Goal: Find specific page/section: Find specific page/section

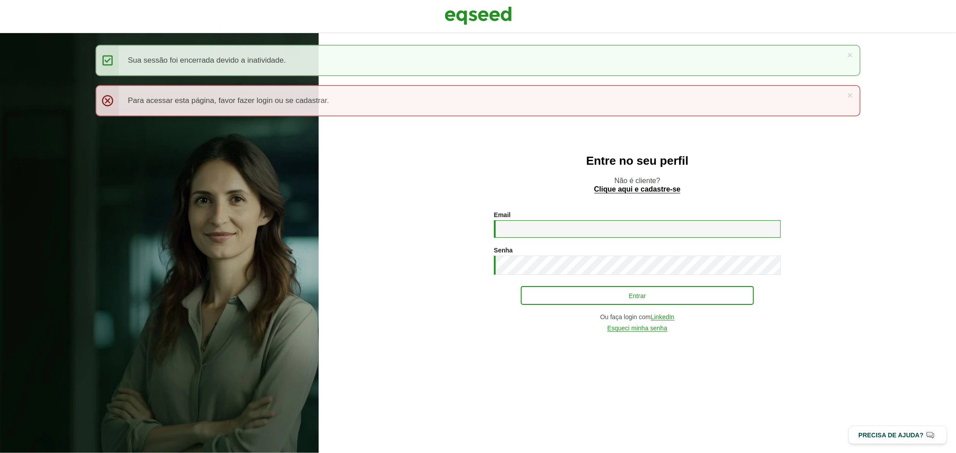
type input "**********"
click at [550, 298] on button "Entrar" at bounding box center [637, 295] width 233 height 17
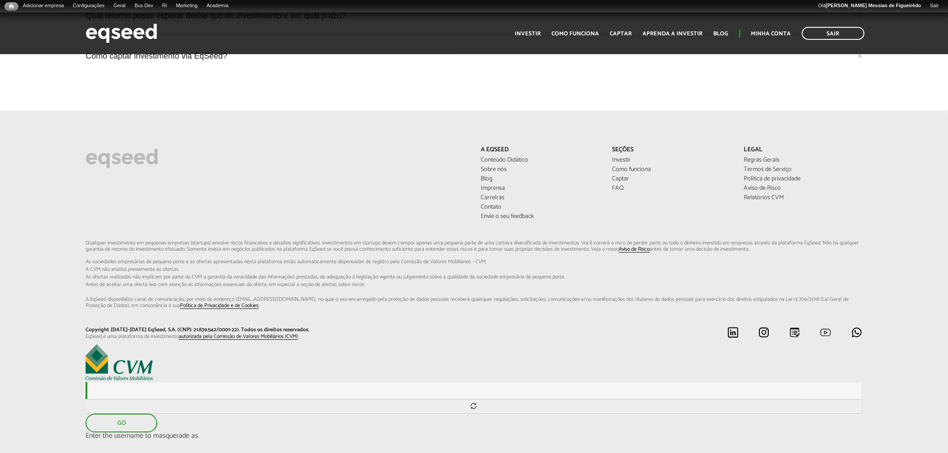
scroll to position [2400, 0]
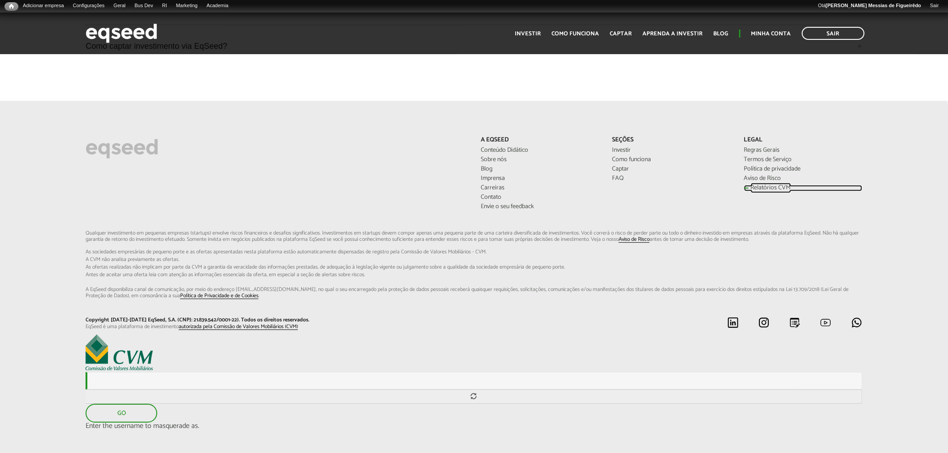
click at [754, 185] on link "Relatórios CVM" at bounding box center [803, 188] width 118 height 6
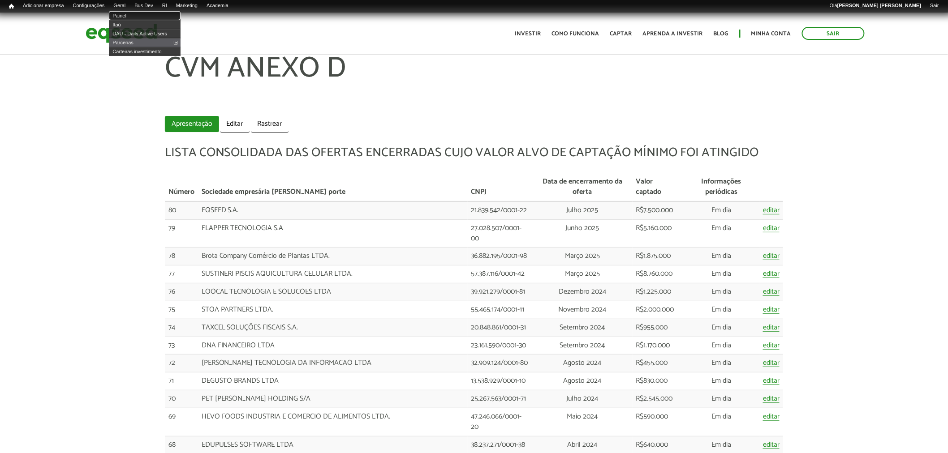
click at [124, 16] on link "Painel" at bounding box center [145, 15] width 72 height 9
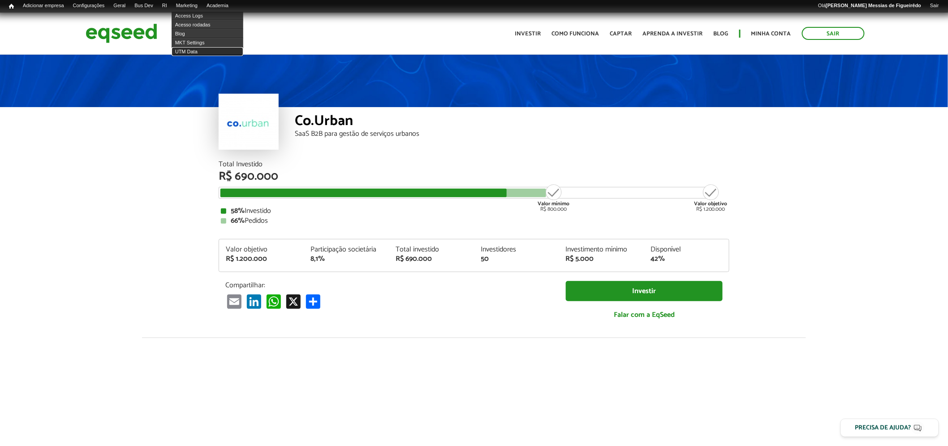
click at [195, 52] on link "UTM Data" at bounding box center [208, 51] width 72 height 9
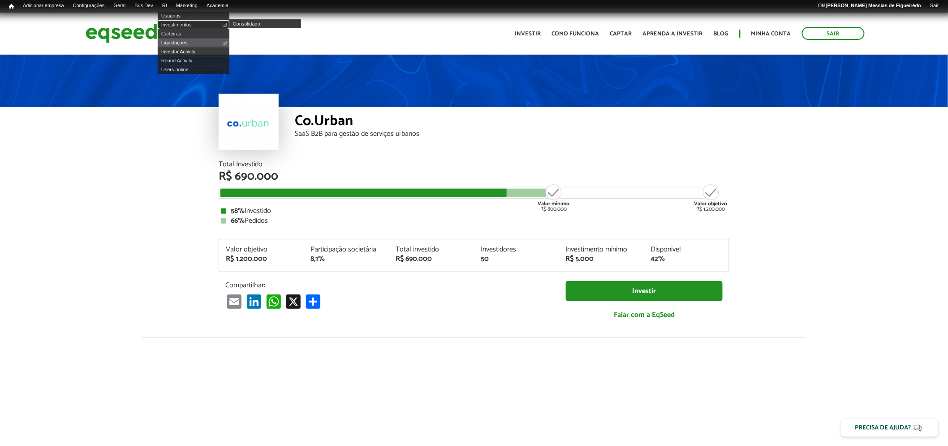
click at [179, 23] on link "Investimentos" at bounding box center [194, 24] width 72 height 9
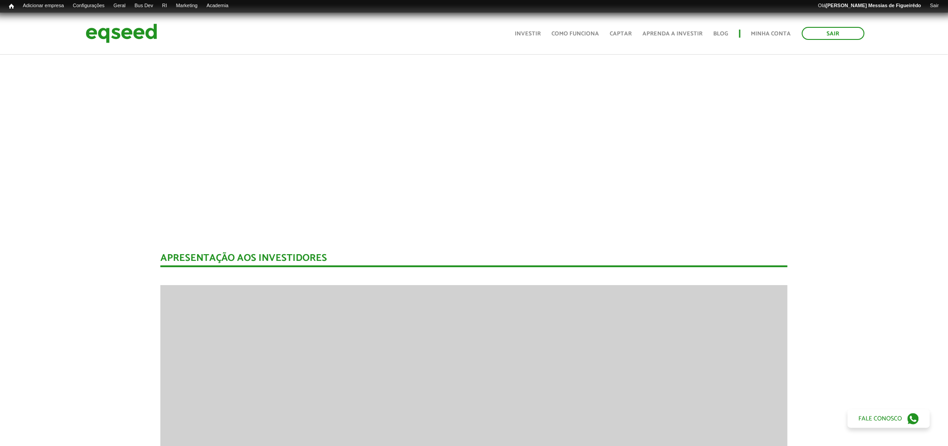
scroll to position [1056, 0]
click at [125, 33] on img at bounding box center [122, 34] width 72 height 24
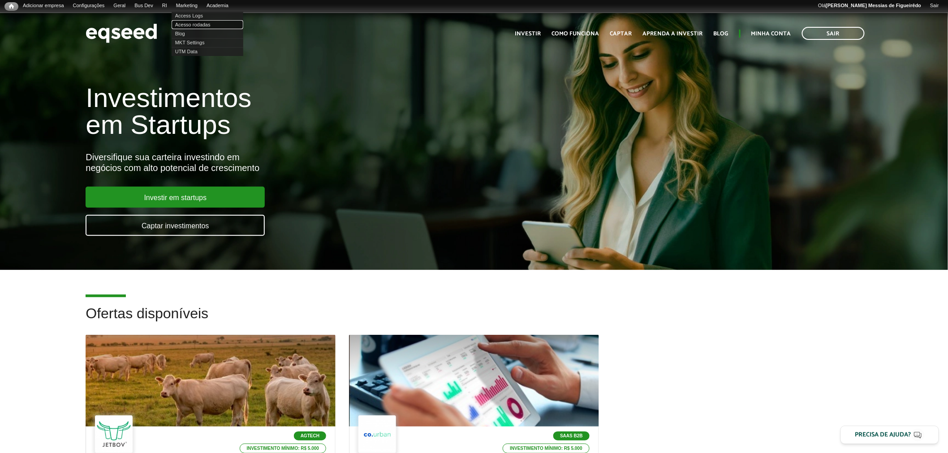
click at [196, 24] on link "Acesso rodadas" at bounding box center [208, 24] width 72 height 9
click at [195, 51] on link "UTM Data" at bounding box center [208, 51] width 72 height 9
click at [193, 52] on link "UTM Data" at bounding box center [208, 51] width 72 height 9
